Goal: Entertainment & Leisure: Consume media (video, audio)

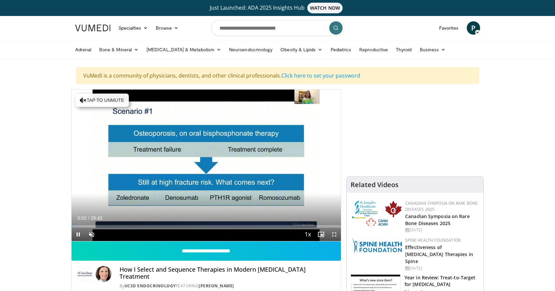
click at [231, 188] on div "10 seconds Tap to unmute" at bounding box center [207, 166] width 270 height 152
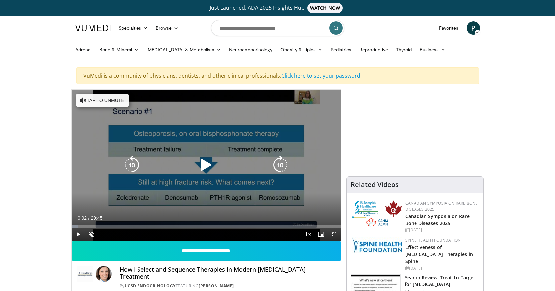
click at [201, 162] on icon "Video Player" at bounding box center [206, 165] width 19 height 19
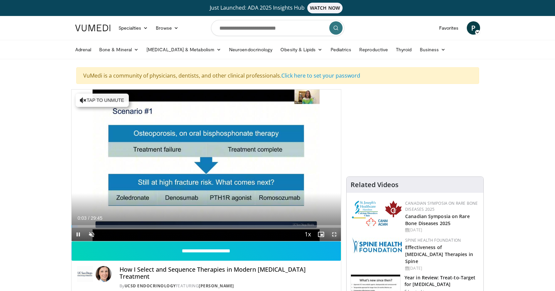
click at [334, 233] on span "Video Player" at bounding box center [334, 234] width 13 height 13
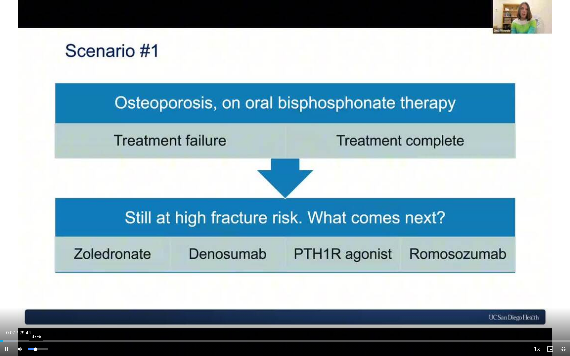
click at [35, 291] on div "37%" at bounding box center [37, 348] width 23 height 13
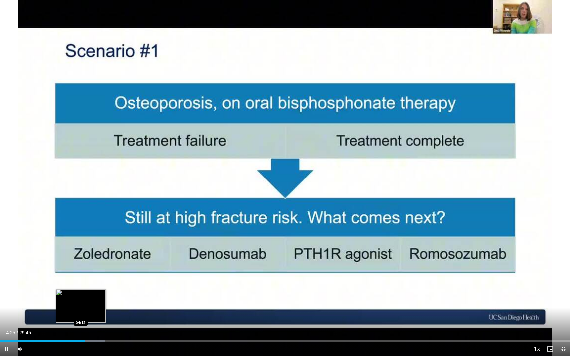
click at [81, 291] on div "Progress Bar" at bounding box center [81, 341] width 1 height 3
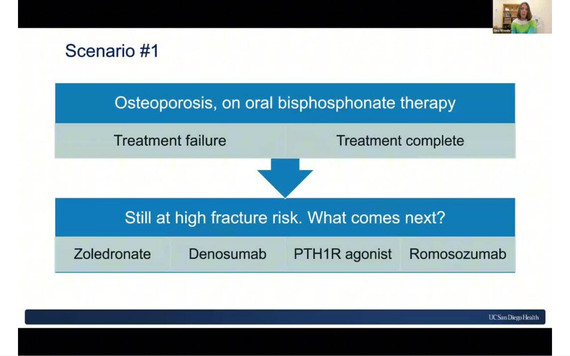
click at [273, 291] on video-js "**********" at bounding box center [285, 178] width 570 height 356
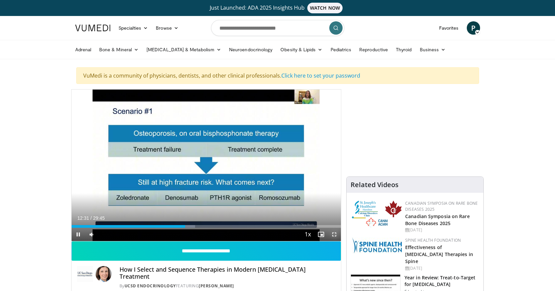
click at [333, 238] on span "Video Player" at bounding box center [334, 234] width 13 height 13
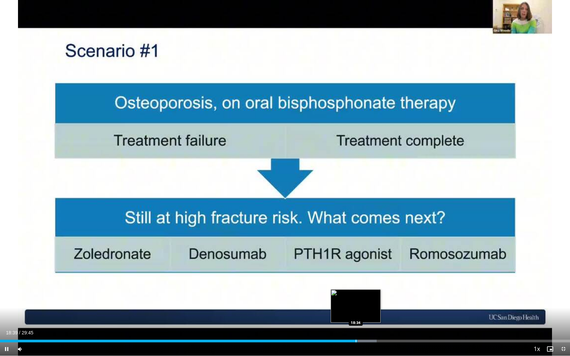
click at [355, 291] on div "Progress Bar" at bounding box center [355, 341] width 1 height 3
click at [354, 291] on div "Progress Bar" at bounding box center [354, 341] width 1 height 3
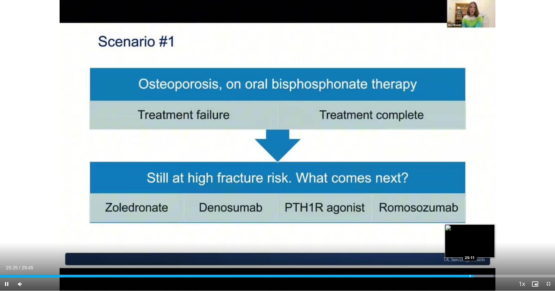
click at [470, 275] on div "Progress Bar" at bounding box center [470, 276] width 1 height 3
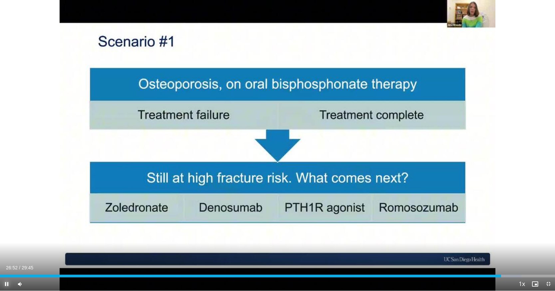
click at [9, 281] on span "Video Player" at bounding box center [6, 284] width 13 height 13
click at [8, 284] on span "Video Player" at bounding box center [6, 284] width 13 height 13
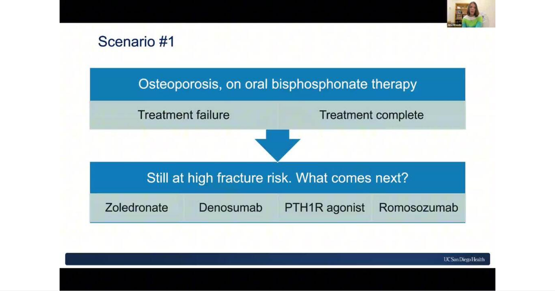
click at [531, 171] on div "10 seconds Tap to unmute" at bounding box center [277, 145] width 555 height 291
click at [514, 223] on div "10 seconds Tap to unmute" at bounding box center [277, 145] width 555 height 291
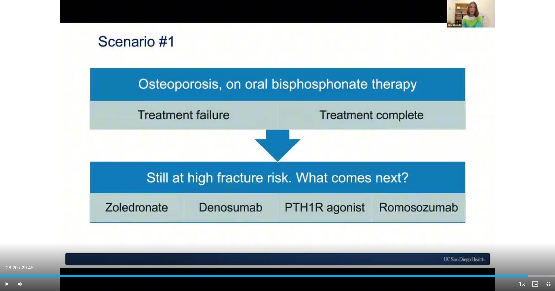
click at [514, 223] on div "10 seconds Tap to unmute" at bounding box center [277, 145] width 555 height 291
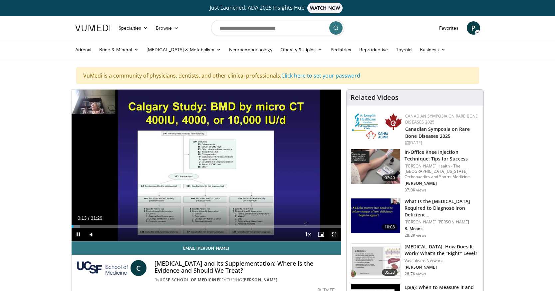
click at [337, 235] on span "Video Player" at bounding box center [334, 234] width 13 height 13
click at [334, 237] on span "Video Player" at bounding box center [334, 234] width 13 height 13
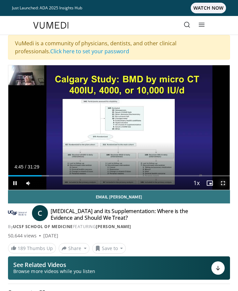
click at [222, 184] on span "Video Player" at bounding box center [223, 183] width 13 height 13
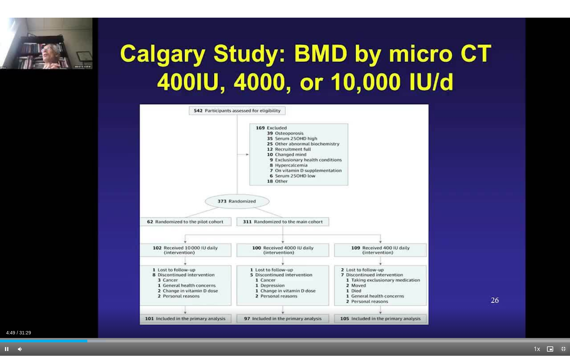
click at [555, 291] on span "Video Player" at bounding box center [562, 348] width 13 height 13
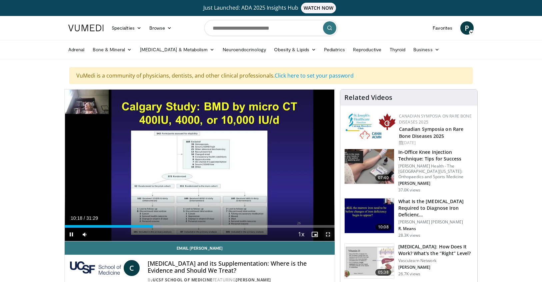
click at [328, 234] on span "Video Player" at bounding box center [327, 234] width 13 height 13
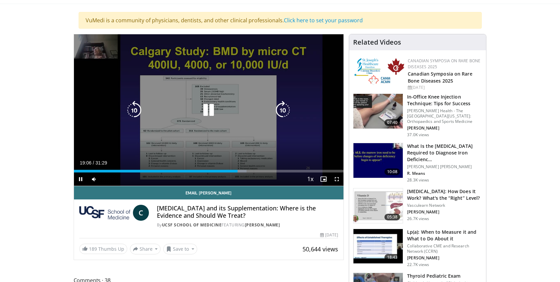
scroll to position [53, 0]
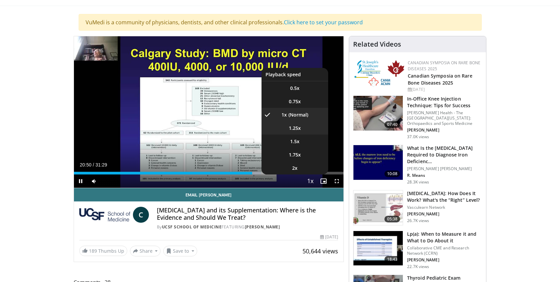
click at [300, 129] on span "1.25x" at bounding box center [295, 128] width 12 height 7
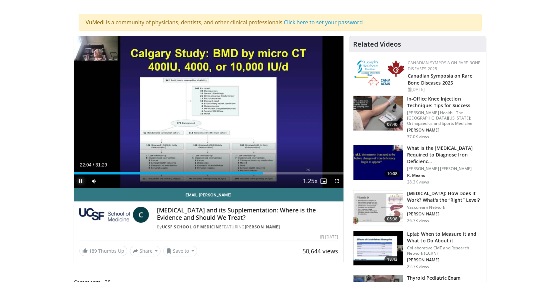
click at [81, 178] on span "Video Player" at bounding box center [80, 181] width 13 height 13
click at [78, 182] on span "Video Player" at bounding box center [80, 181] width 13 height 13
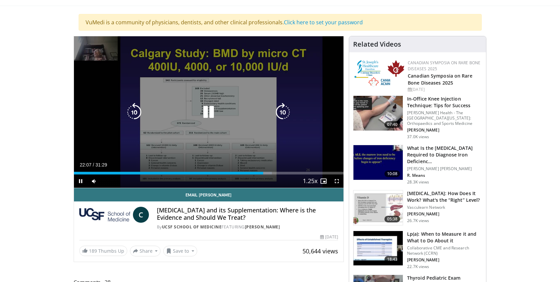
click at [221, 153] on div "10 seconds Tap to unmute" at bounding box center [209, 112] width 270 height 152
click at [207, 110] on icon "Video Player" at bounding box center [208, 112] width 19 height 19
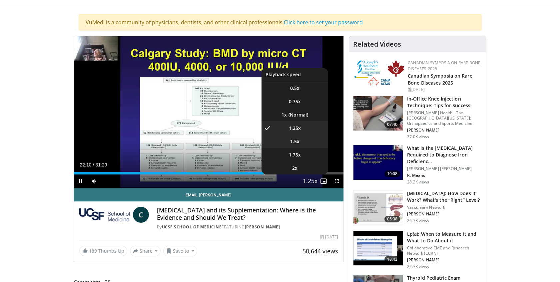
click at [301, 139] on li "1.5x" at bounding box center [295, 141] width 67 height 13
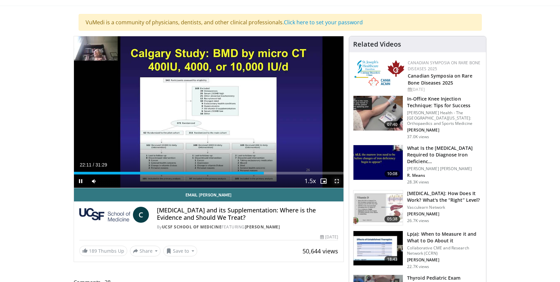
click at [335, 178] on span "Video Player" at bounding box center [336, 181] width 13 height 13
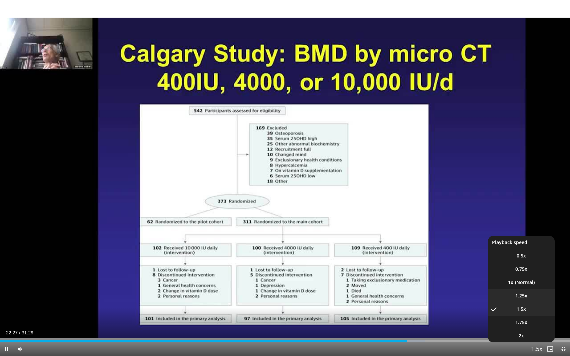
click at [522, 291] on span "1.25x" at bounding box center [521, 296] width 12 height 7
